Goal: Information Seeking & Learning: Learn about a topic

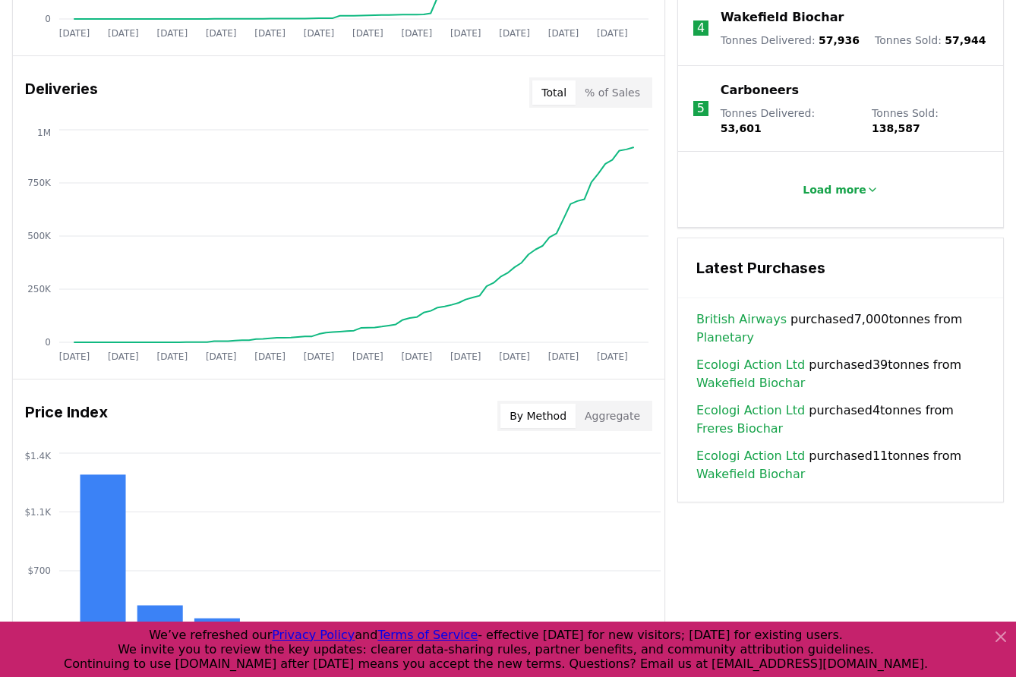
scroll to position [907, 0]
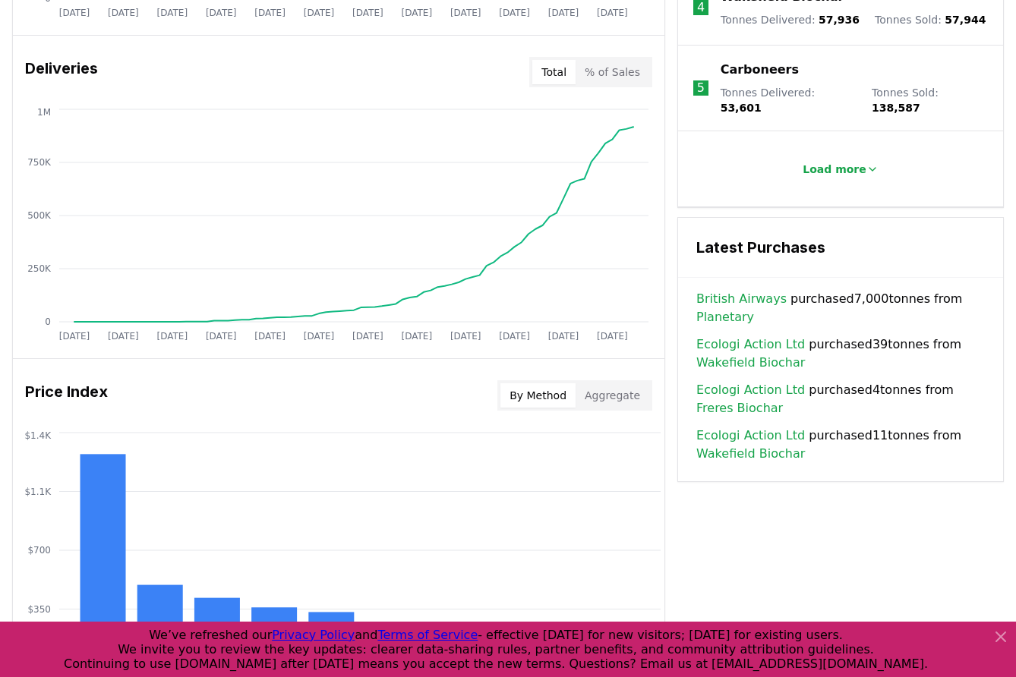
click at [729, 290] on link "British Airways" at bounding box center [741, 299] width 90 height 18
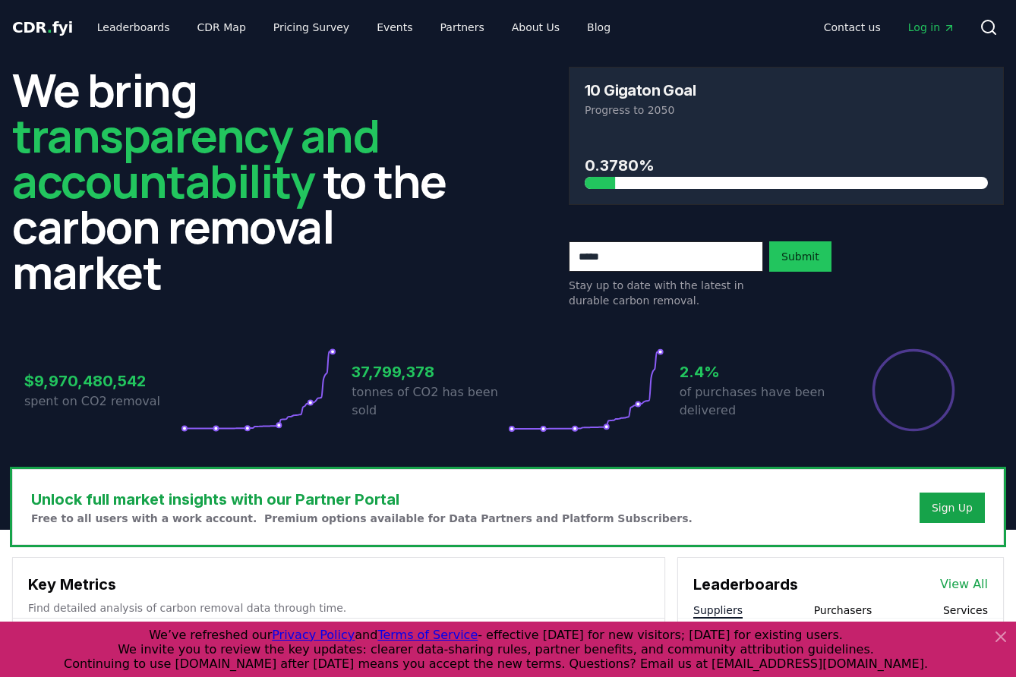
click at [1008, 640] on icon at bounding box center [1001, 637] width 18 height 18
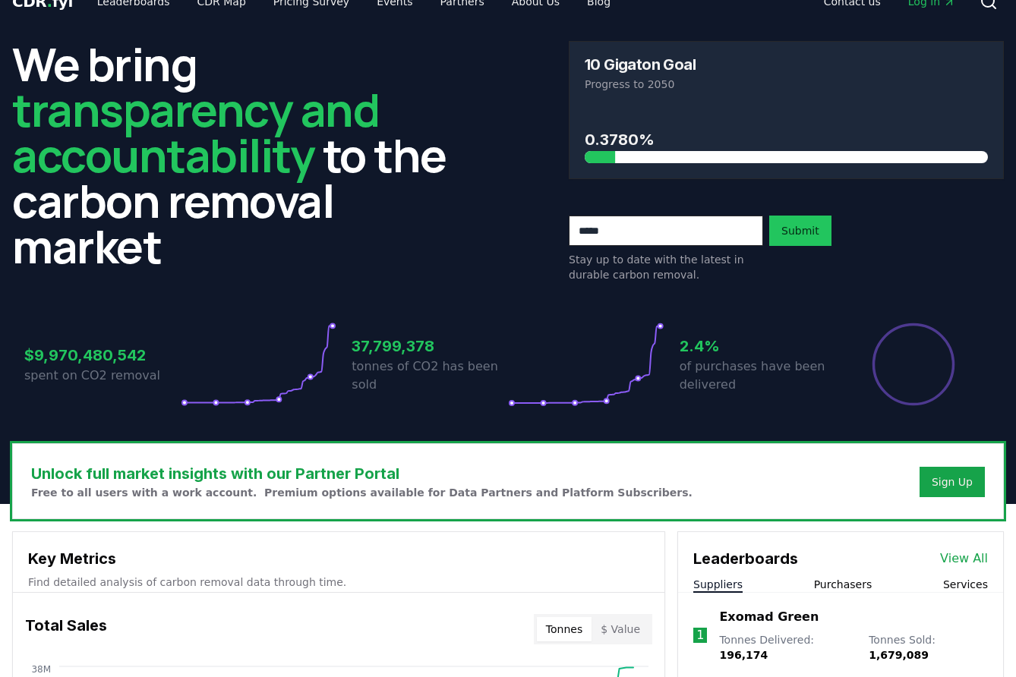
scroll to position [30, 0]
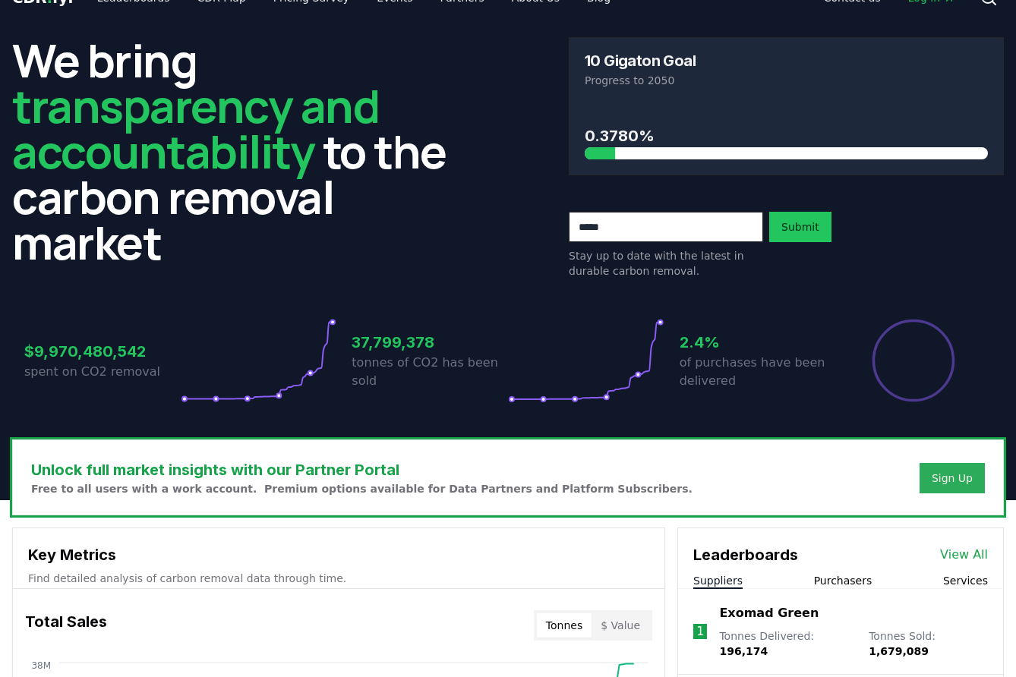
click at [952, 471] on div "Sign Up" at bounding box center [952, 478] width 41 height 15
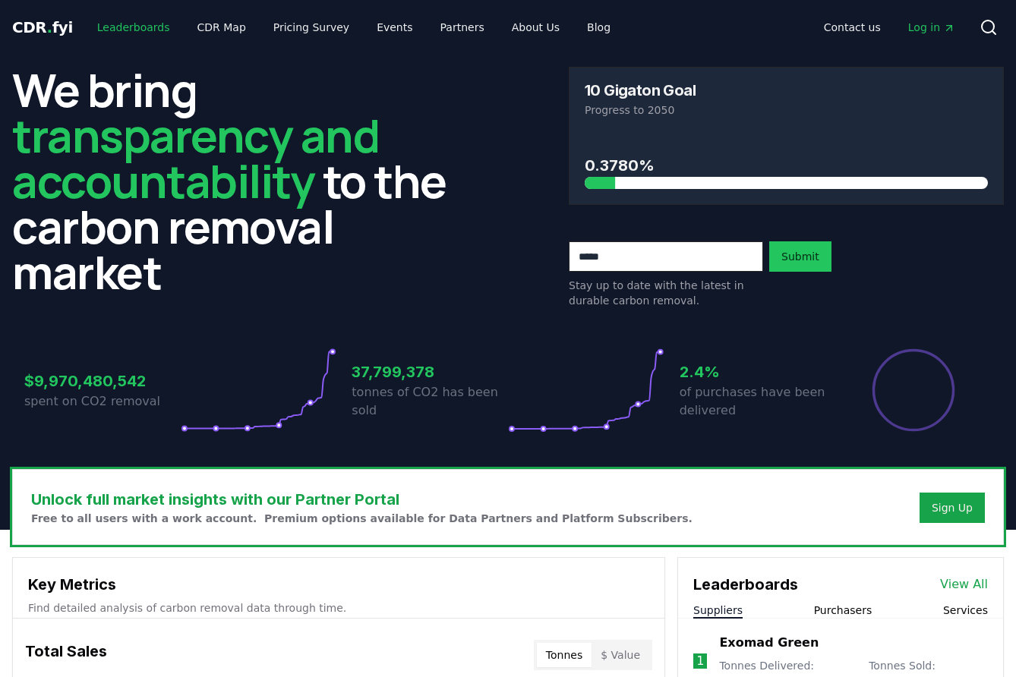
click at [143, 30] on link "Leaderboards" at bounding box center [133, 27] width 97 height 27
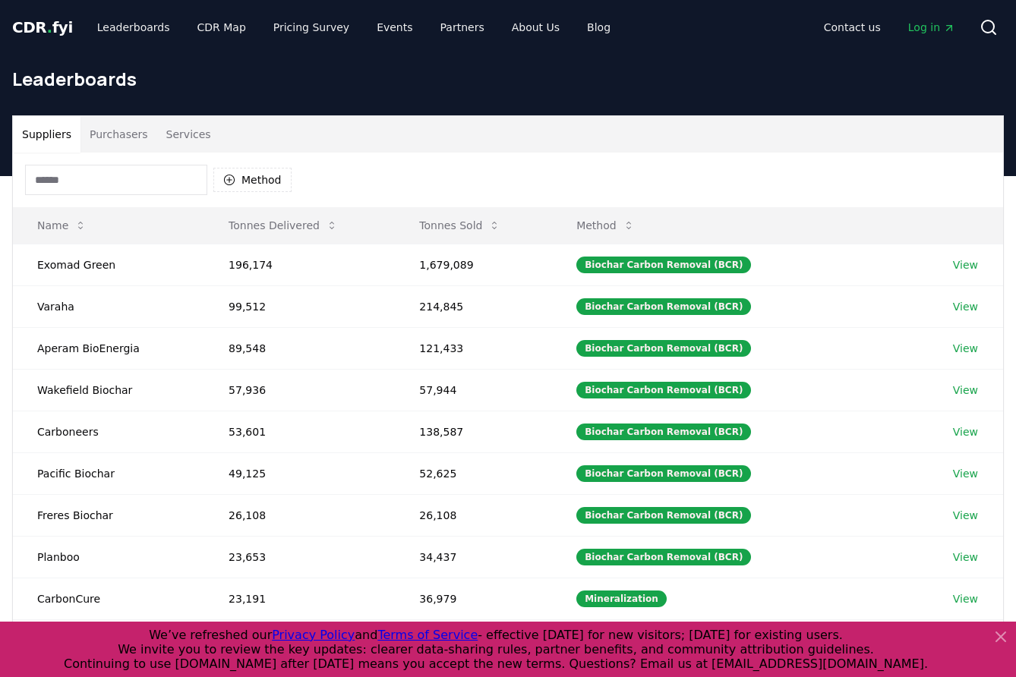
click at [114, 137] on button "Purchasers" at bounding box center [118, 134] width 77 height 36
